Goal: Information Seeking & Learning: Learn about a topic

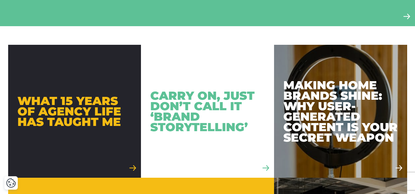
scroll to position [340, 0]
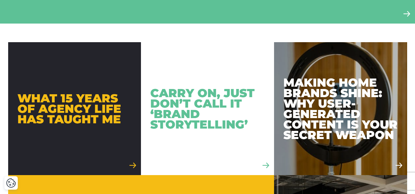
click at [239, 106] on div "Carry On, Just Don’t Call It ‘Brand Storytelling’" at bounding box center [207, 109] width 115 height 42
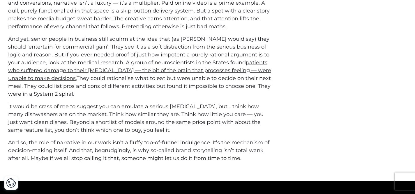
scroll to position [481, 0]
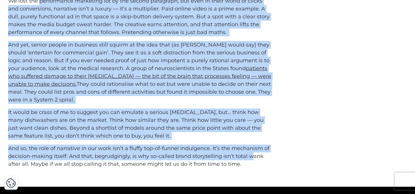
drag, startPoint x: 253, startPoint y: 160, endPoint x: 39, endPoint y: 6, distance: 264.6
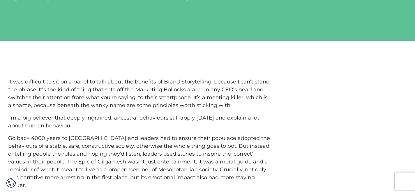
scroll to position [121, 0]
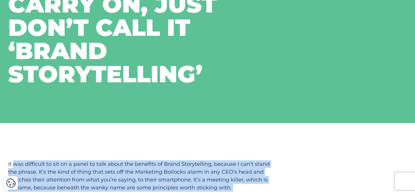
drag, startPoint x: 247, startPoint y: 167, endPoint x: 15, endPoint y: 162, distance: 232.4
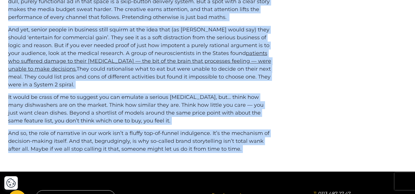
scroll to position [534, 0]
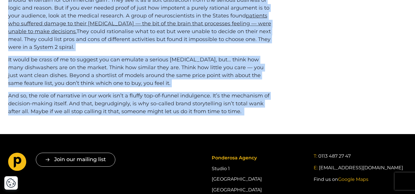
drag, startPoint x: 9, startPoint y: 165, endPoint x: 165, endPoint y: 126, distance: 160.8
copy div "l ips dolorsita co adi el s doeiu te inci utlab etd magnaali en Admin Veniamqui…"
